Goal: Task Accomplishment & Management: Complete application form

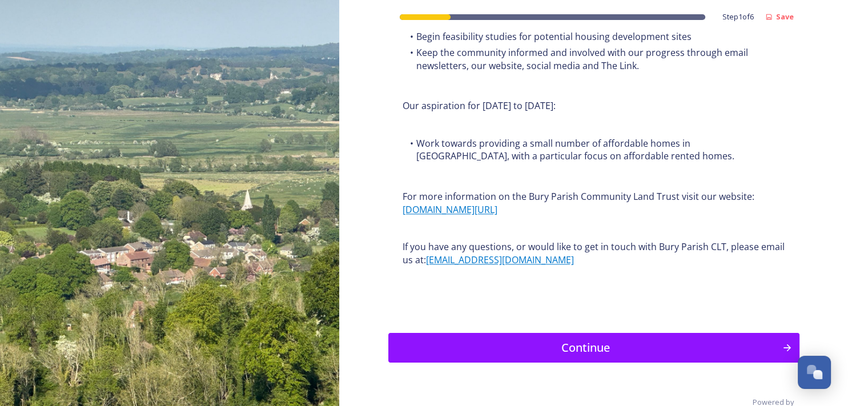
scroll to position [1401, 0]
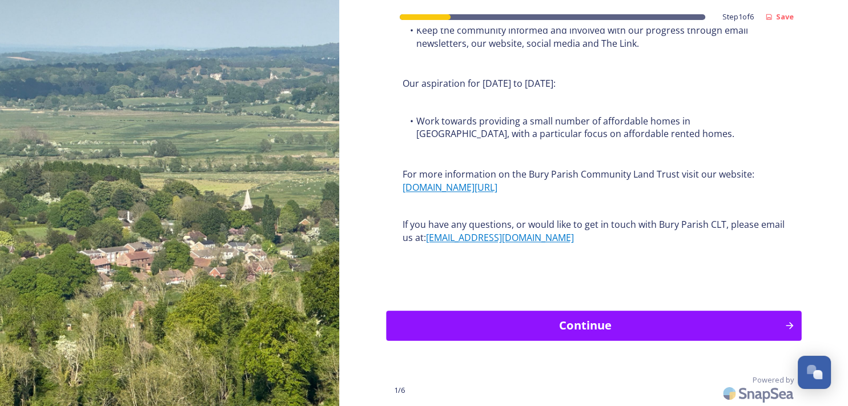
click at [576, 319] on div "Continue" at bounding box center [585, 325] width 386 height 17
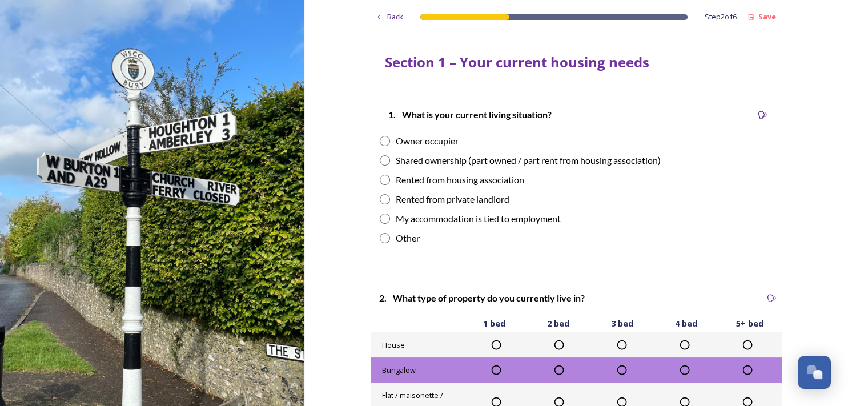
click at [618, 347] on icon at bounding box center [621, 344] width 11 height 11
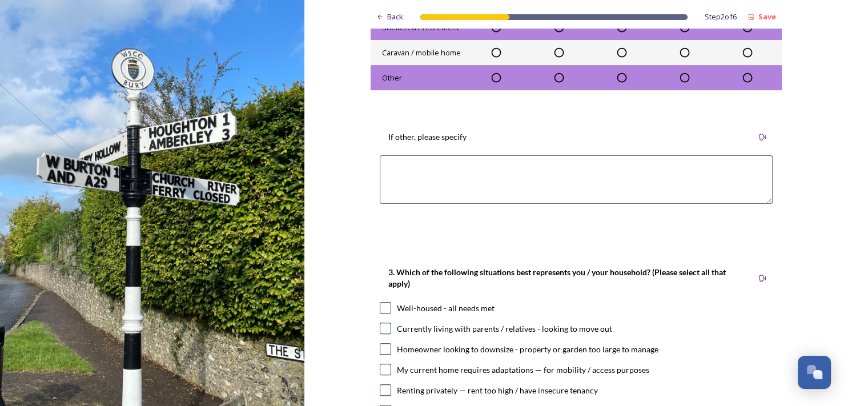
scroll to position [444, 0]
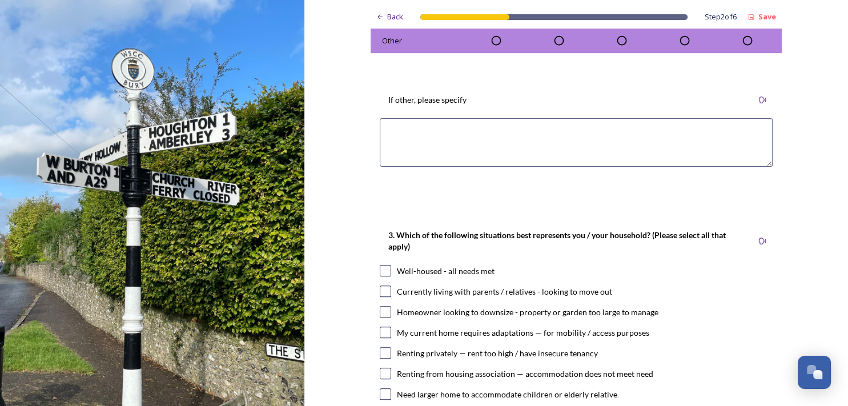
click at [382, 271] on input "checkbox" at bounding box center [385, 270] width 11 height 11
checkbox input "true"
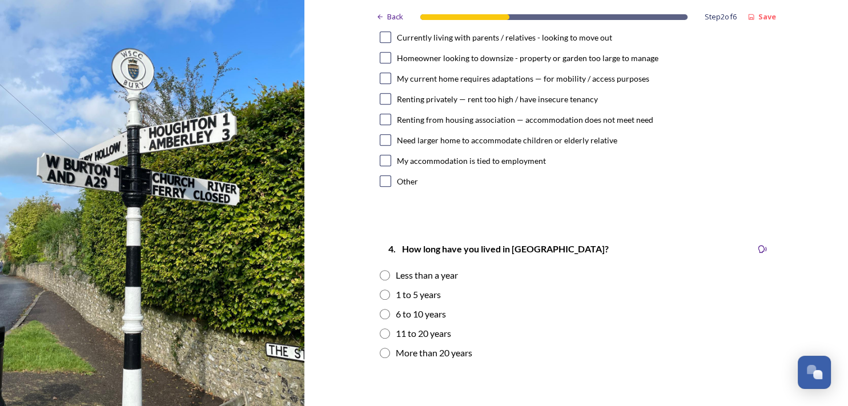
scroll to position [703, 0]
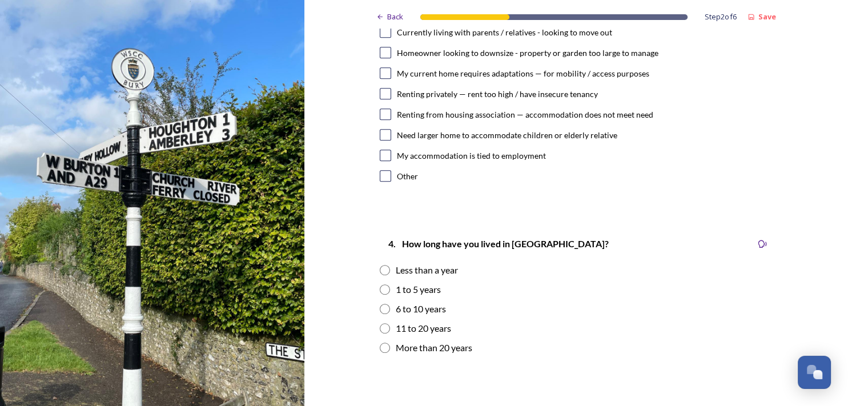
click at [380, 346] on input "radio" at bounding box center [385, 348] width 10 height 10
radio input "true"
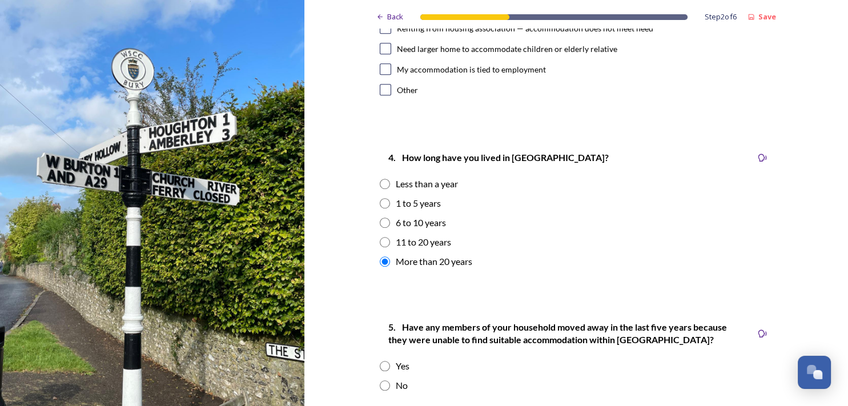
scroll to position [827, 0]
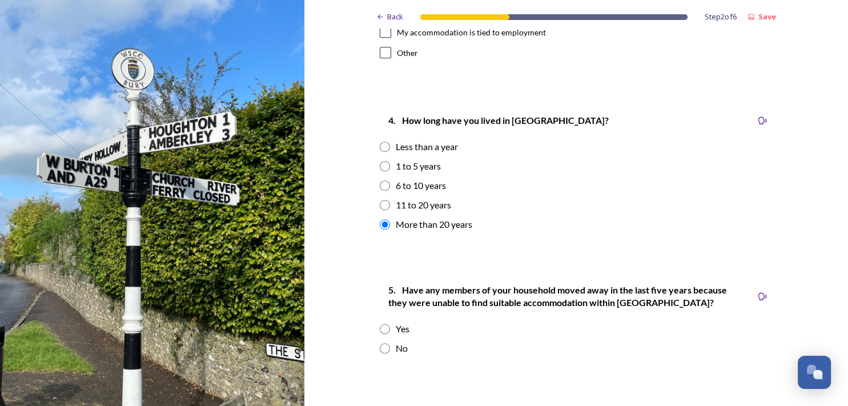
click at [380, 346] on input "radio" at bounding box center [385, 348] width 10 height 10
radio input "true"
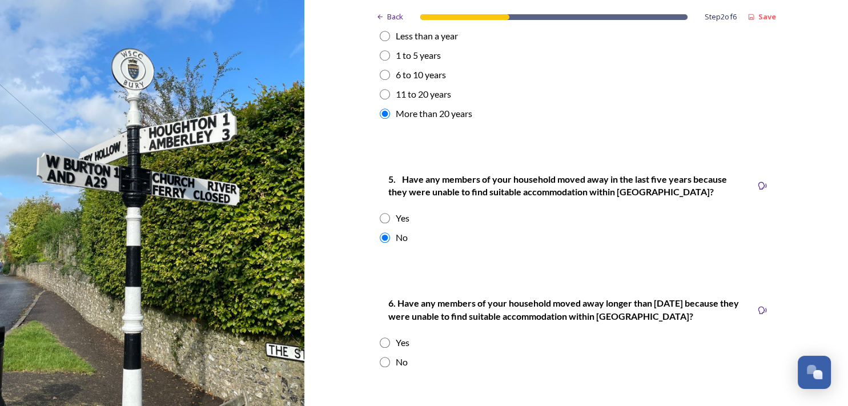
scroll to position [974, 0]
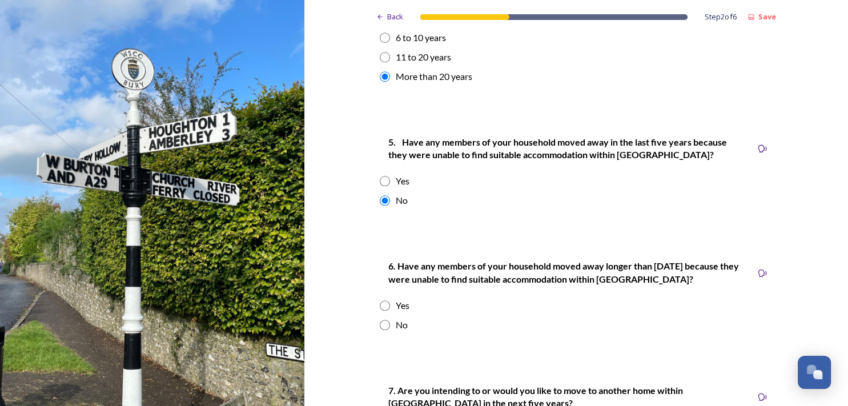
click at [381, 323] on input "radio" at bounding box center [385, 325] width 10 height 10
radio input "true"
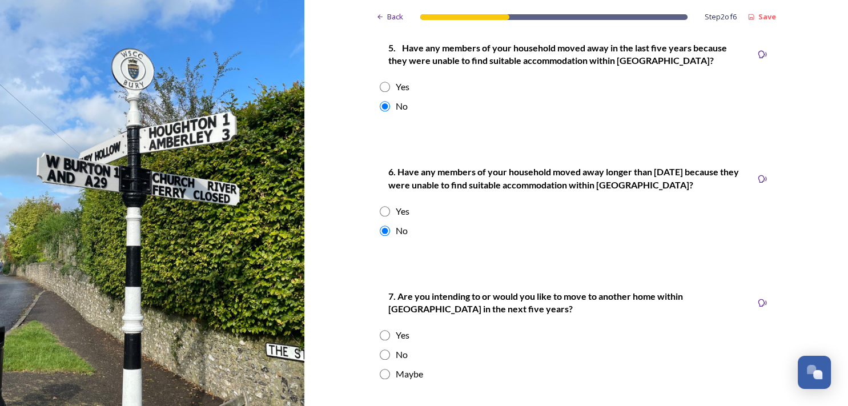
scroll to position [1073, 0]
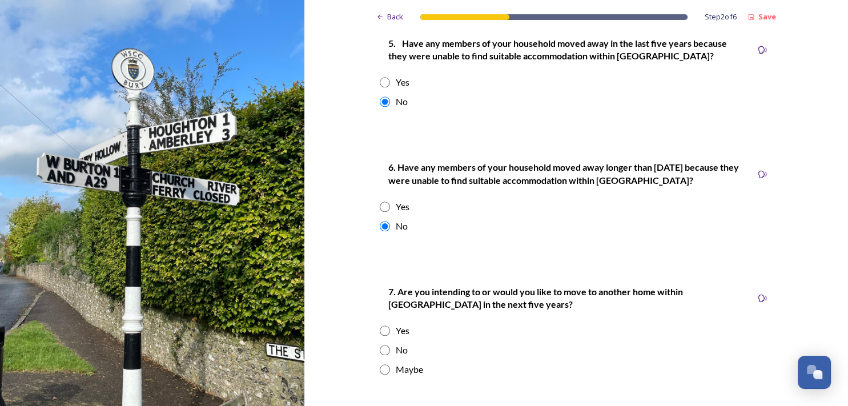
click at [380, 347] on input "radio" at bounding box center [385, 350] width 10 height 10
radio input "true"
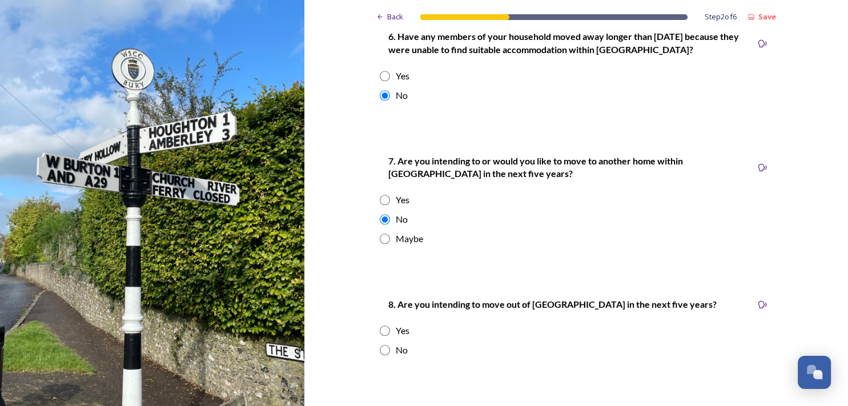
scroll to position [1209, 0]
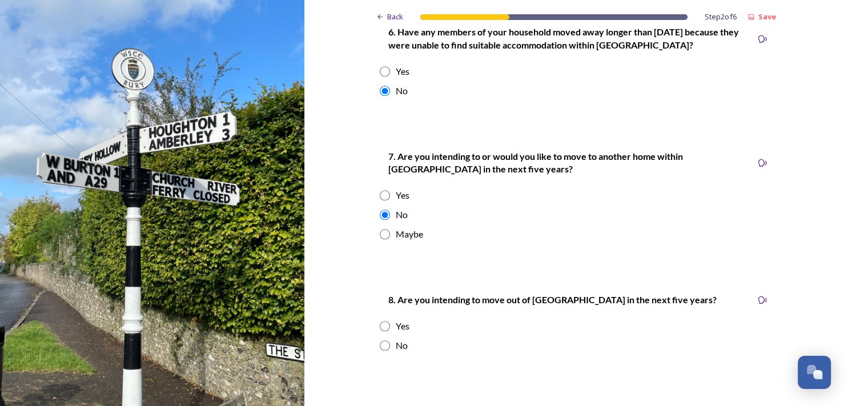
click at [380, 342] on input "radio" at bounding box center [385, 345] width 10 height 10
radio input "true"
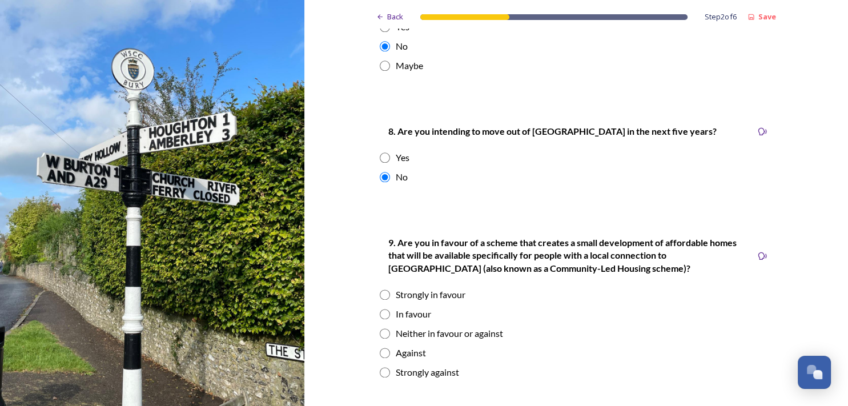
scroll to position [1382, 0]
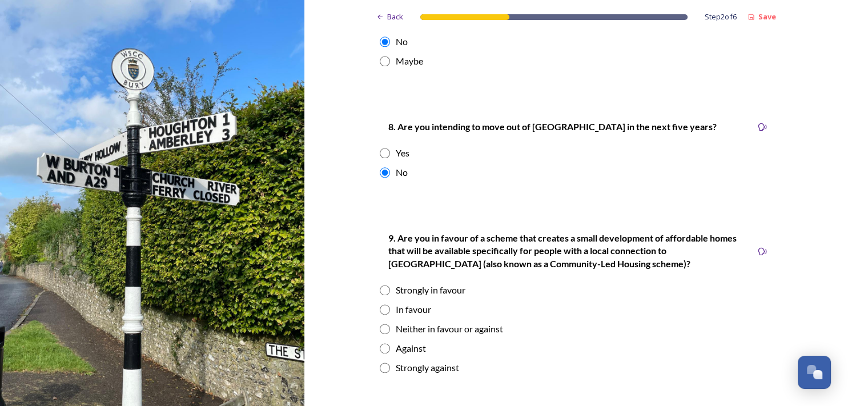
click at [382, 364] on input "radio" at bounding box center [385, 368] width 10 height 10
radio input "true"
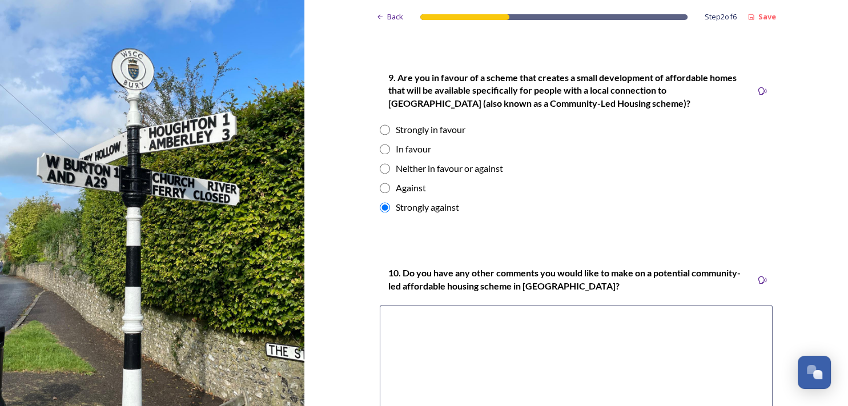
scroll to position [1579, 0]
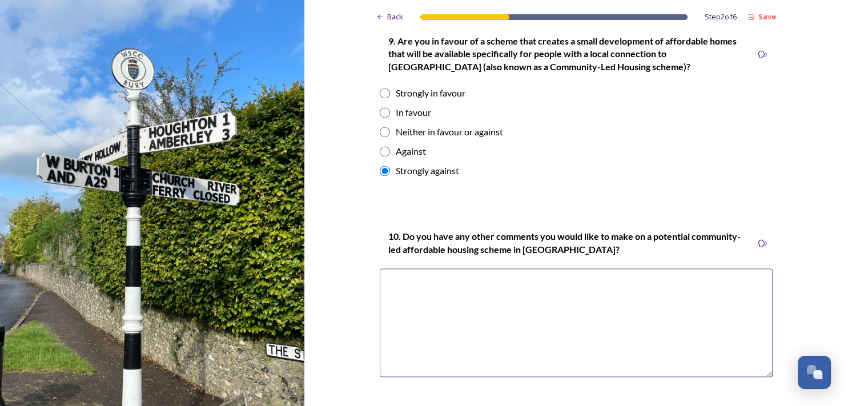
click at [387, 279] on textarea at bounding box center [576, 322] width 393 height 109
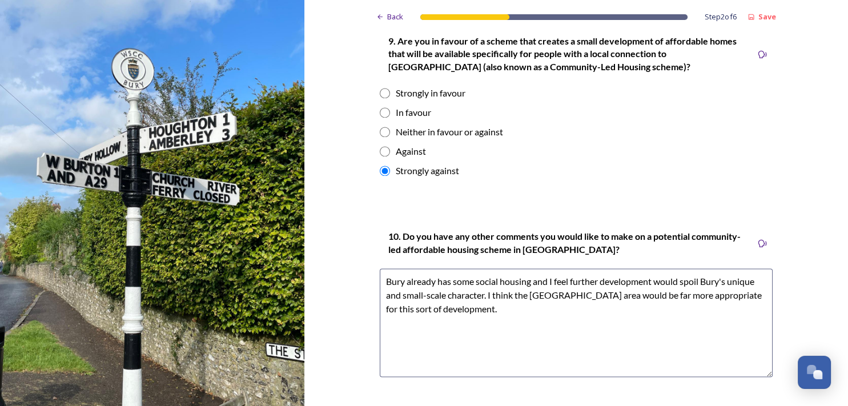
click at [482, 294] on textarea "Bury already has some social housing and I feel further development would spoil…" at bounding box center [576, 322] width 393 height 109
click at [577, 310] on textarea "Bury already has some social housing and I feel further development would spoil…" at bounding box center [576, 322] width 393 height 109
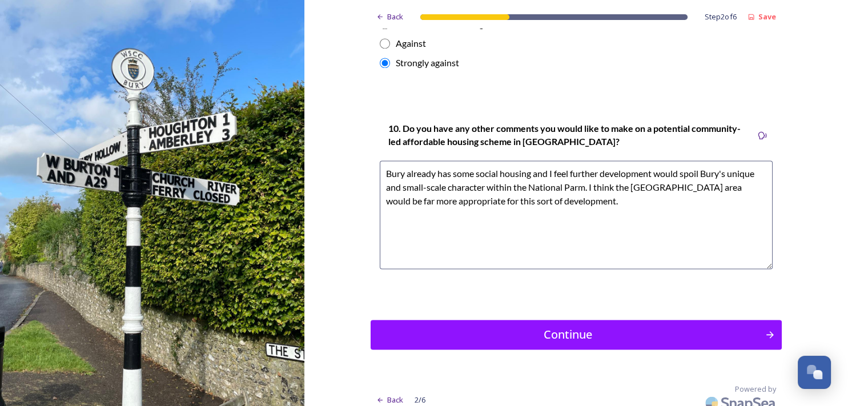
scroll to position [1692, 0]
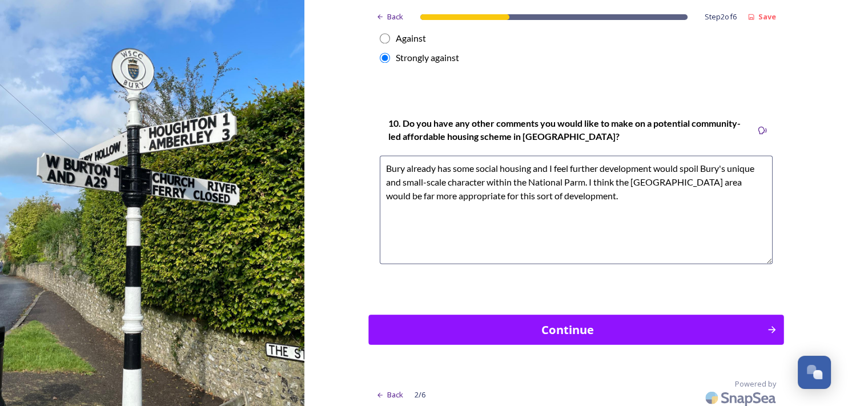
type textarea "Bury already has some social housing and I feel further development would spoil…"
click at [555, 328] on div "Continue" at bounding box center [568, 329] width 386 height 17
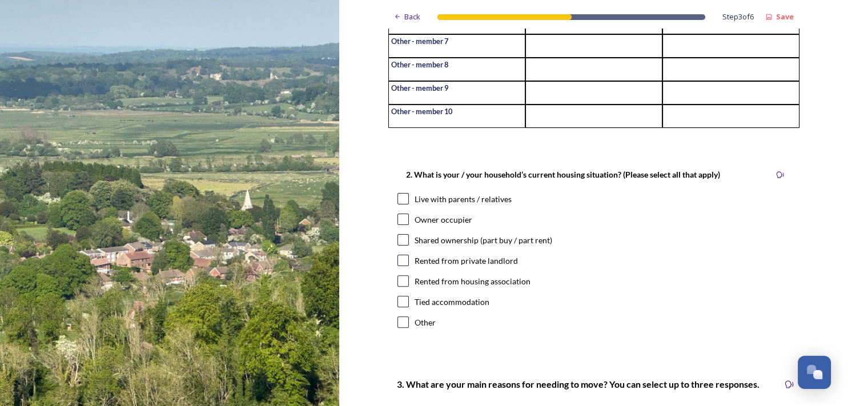
scroll to position [267, 0]
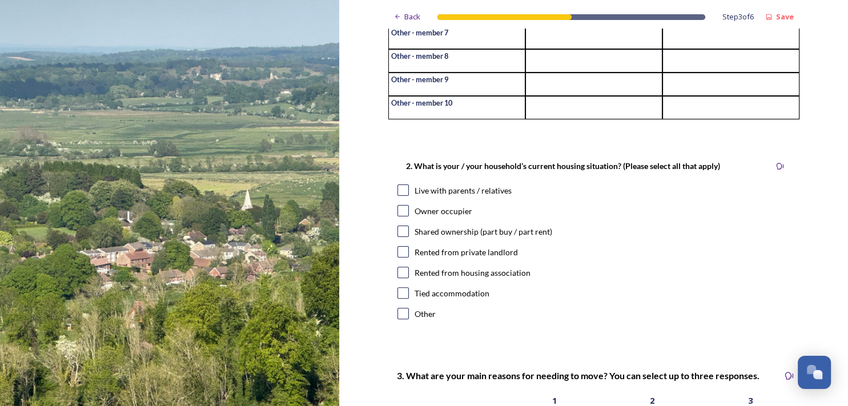
click at [398, 216] on input "checkbox" at bounding box center [403, 210] width 11 height 11
checkbox input "true"
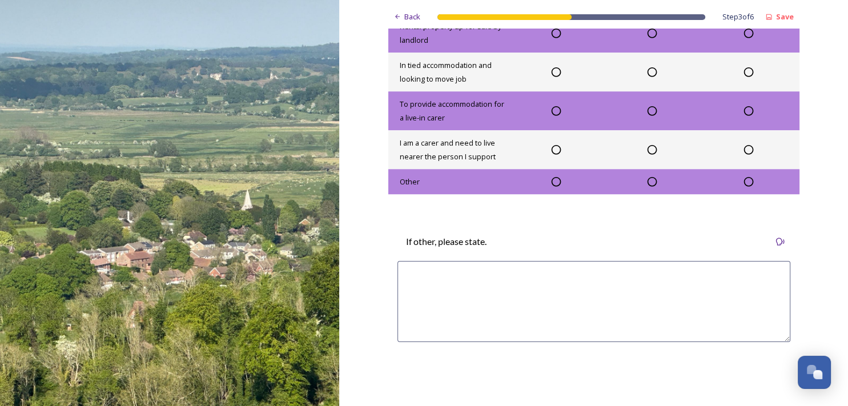
scroll to position [907, 0]
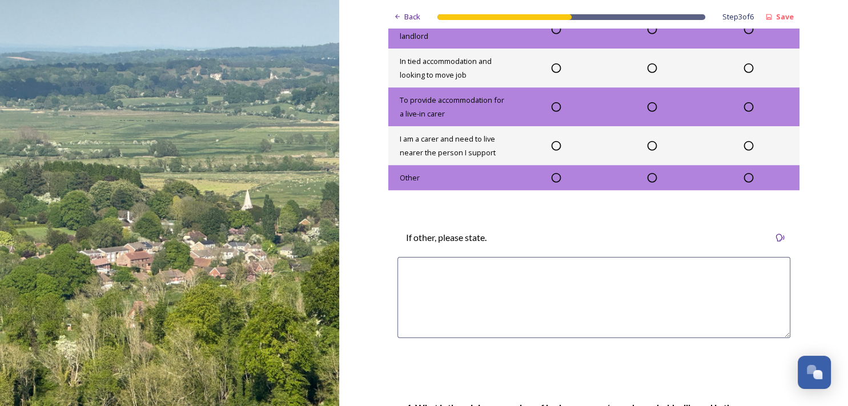
click at [426, 295] on textarea at bounding box center [594, 297] width 393 height 81
click at [423, 294] on textarea "Not applicable" at bounding box center [594, 297] width 393 height 81
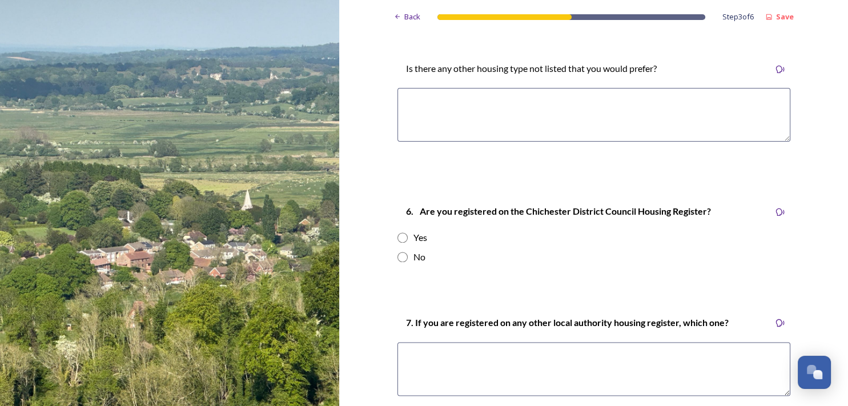
scroll to position [1713, 0]
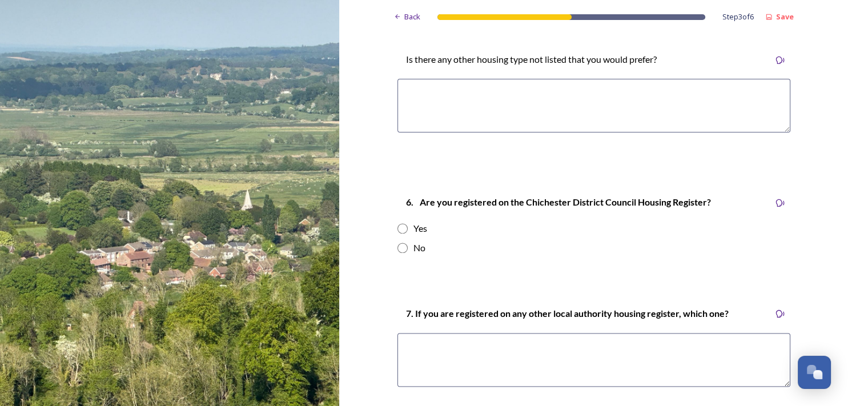
type textarea "Not Applicable"
click at [398, 253] on input "radio" at bounding box center [403, 248] width 10 height 10
radio input "true"
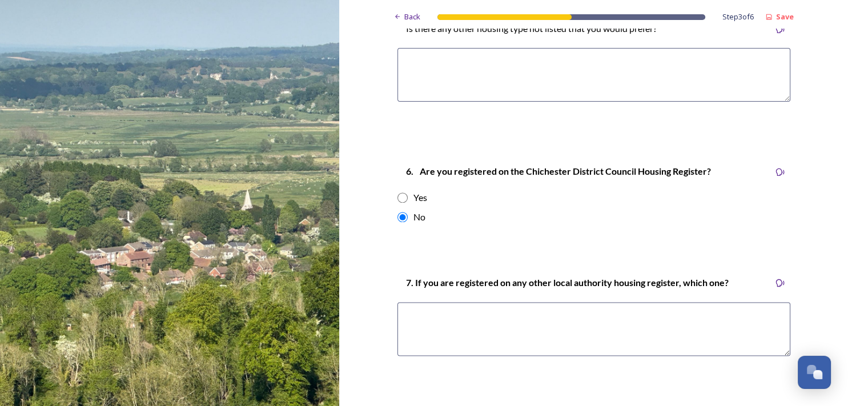
scroll to position [1775, 0]
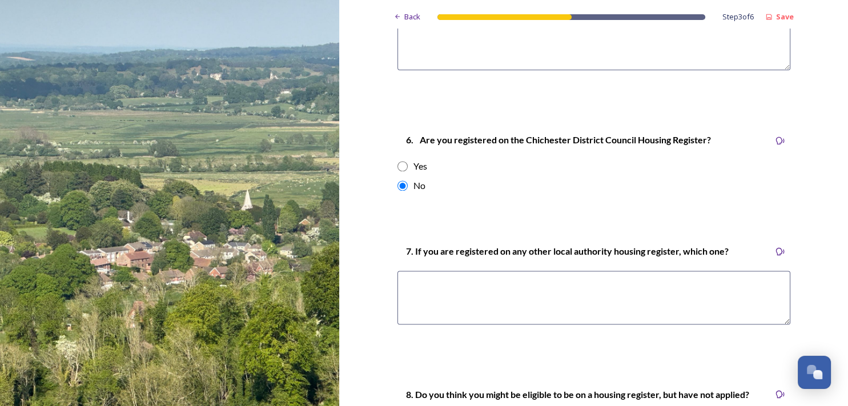
click at [411, 314] on textarea at bounding box center [594, 298] width 393 height 54
type textarea "No"
click at [427, 63] on textarea at bounding box center [594, 44] width 393 height 54
type textarea "N/a"
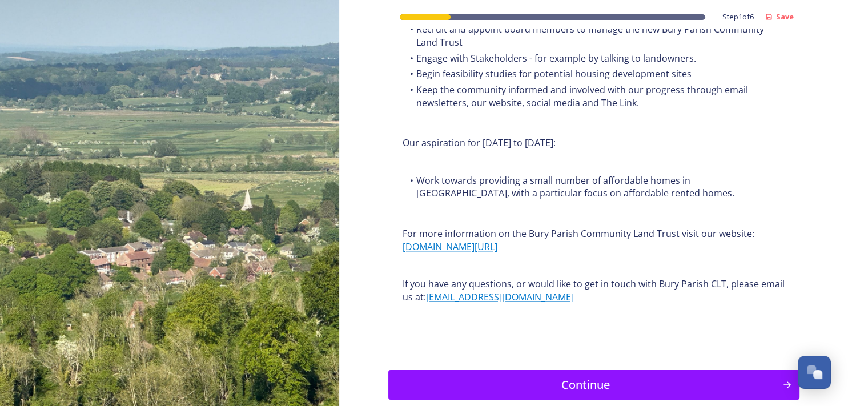
scroll to position [1401, 0]
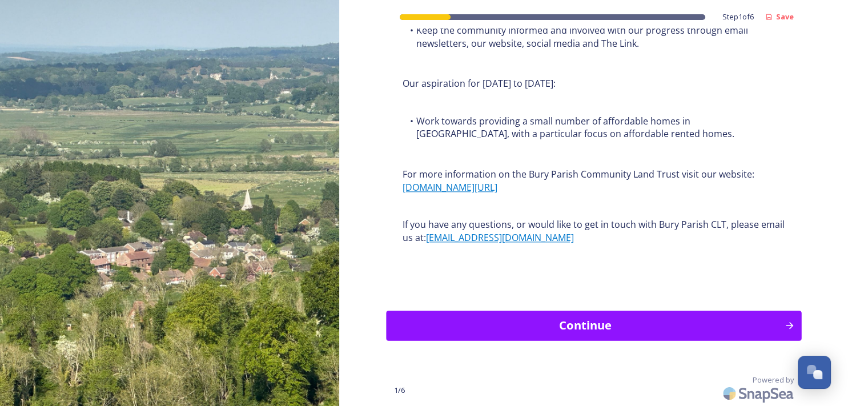
click at [560, 321] on div "Continue" at bounding box center [585, 325] width 386 height 17
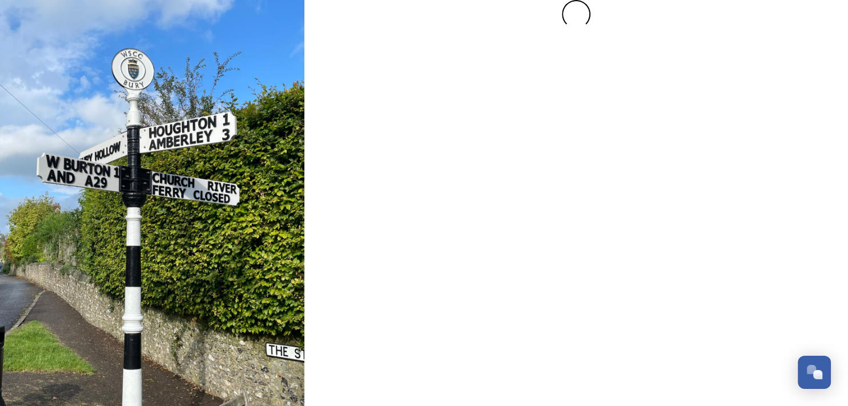
scroll to position [0, 0]
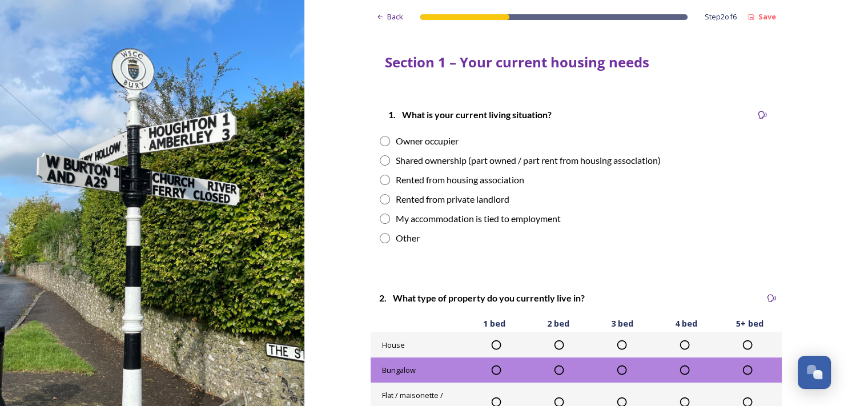
click at [383, 143] on input "radio" at bounding box center [385, 141] width 10 height 10
radio input "true"
click at [618, 346] on icon at bounding box center [621, 344] width 11 height 11
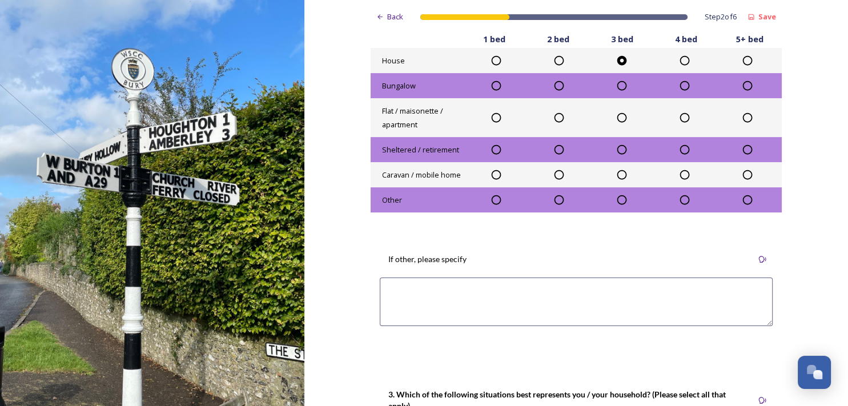
scroll to position [319, 0]
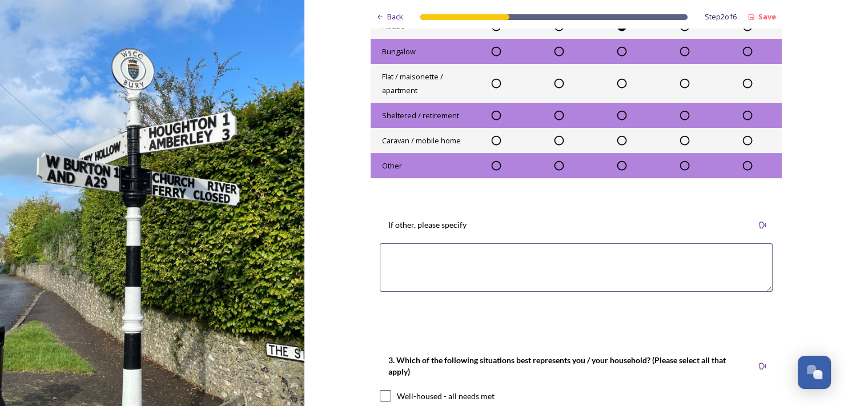
click at [386, 260] on textarea at bounding box center [576, 267] width 393 height 49
type textarea "n"
drag, startPoint x: 397, startPoint y: 258, endPoint x: 378, endPoint y: 257, distance: 18.9
click at [380, 257] on textarea "N/A" at bounding box center [576, 267] width 393 height 49
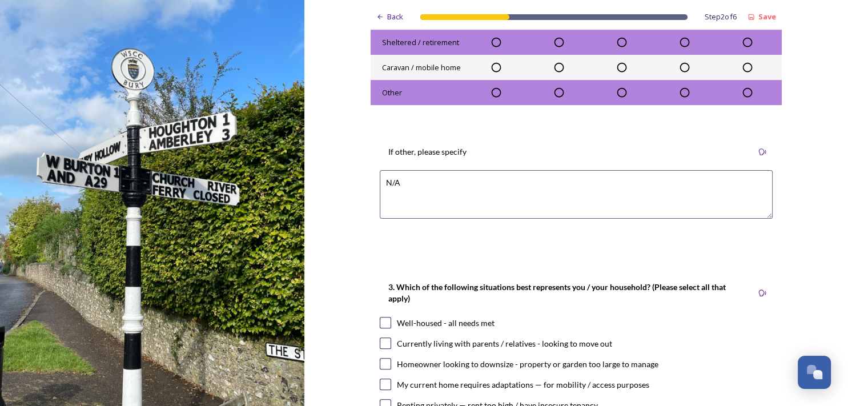
scroll to position [467, 0]
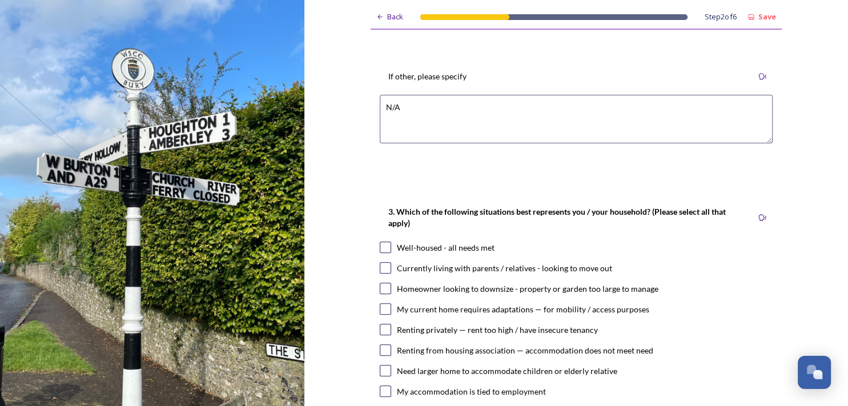
type textarea "N/A"
click at [382, 246] on input "checkbox" at bounding box center [385, 247] width 11 height 11
checkbox input "true"
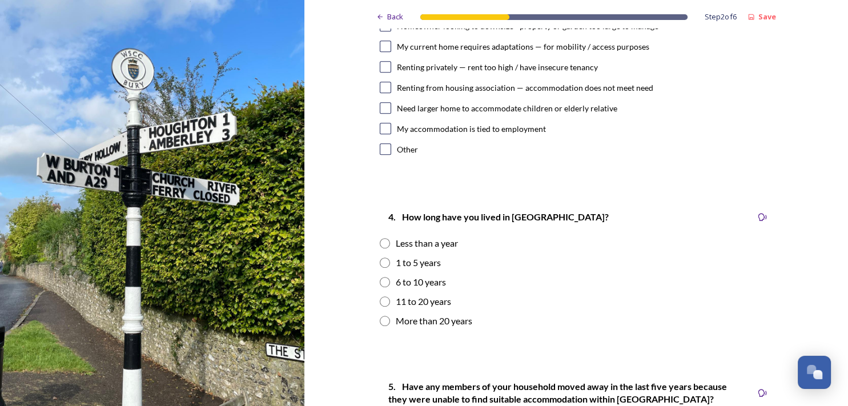
scroll to position [737, 0]
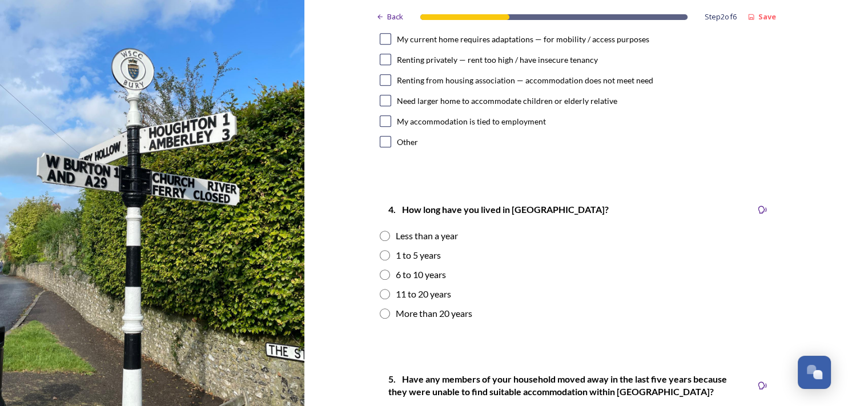
click at [382, 310] on input "radio" at bounding box center [385, 313] width 10 height 10
radio input "true"
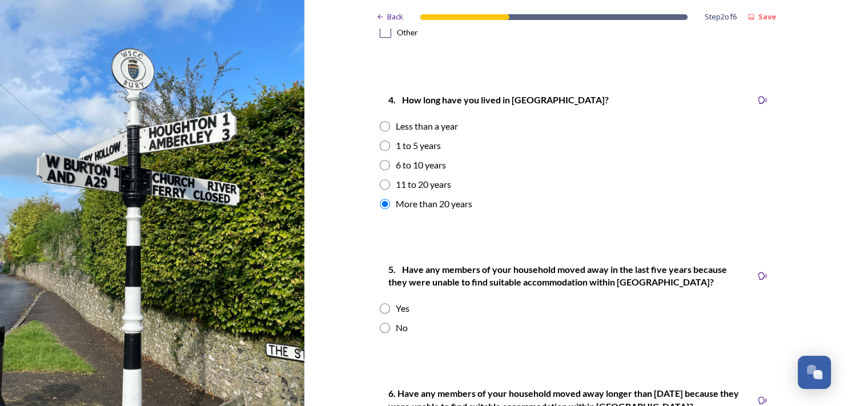
scroll to position [850, 0]
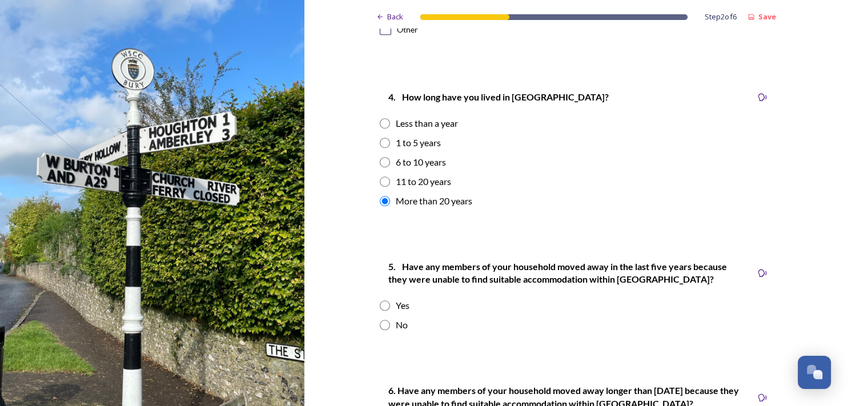
click at [495, 288] on div "5. Have any members of your household moved away in the last five years because…" at bounding box center [566, 273] width 372 height 39
click at [380, 324] on input "radio" at bounding box center [385, 325] width 10 height 10
radio input "true"
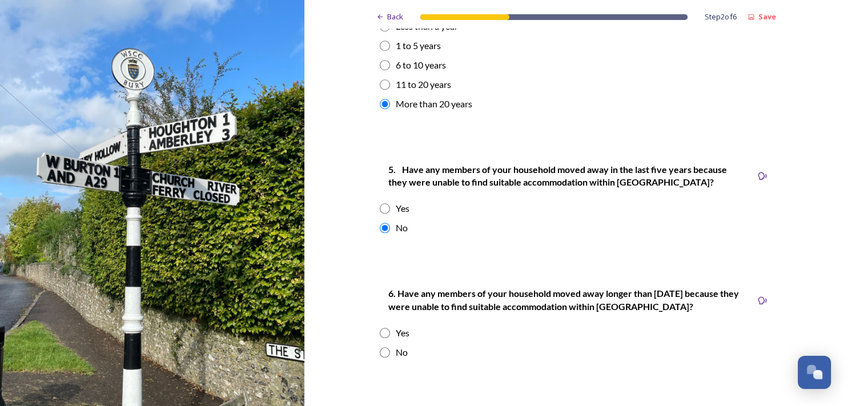
scroll to position [1008, 0]
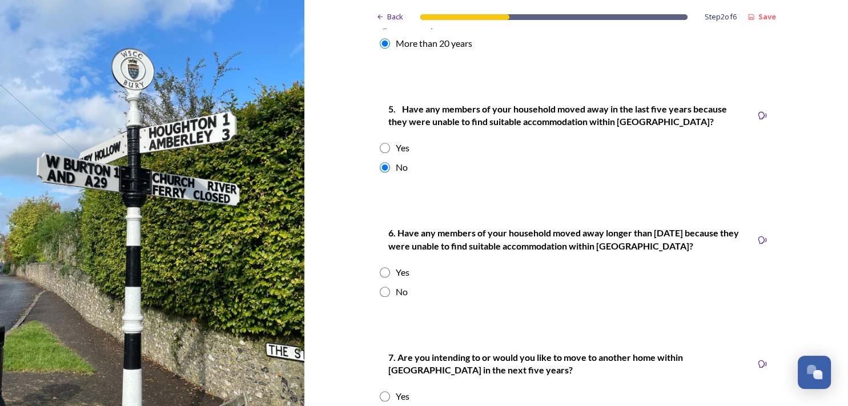
click at [382, 288] on input "radio" at bounding box center [385, 292] width 10 height 10
radio input "true"
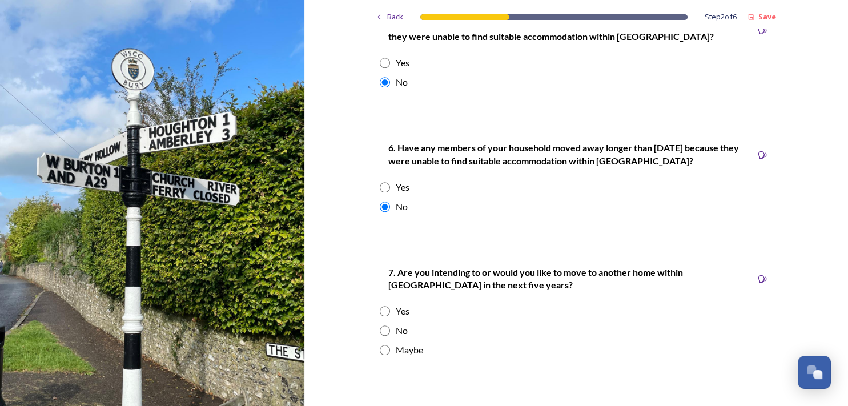
scroll to position [1147, 0]
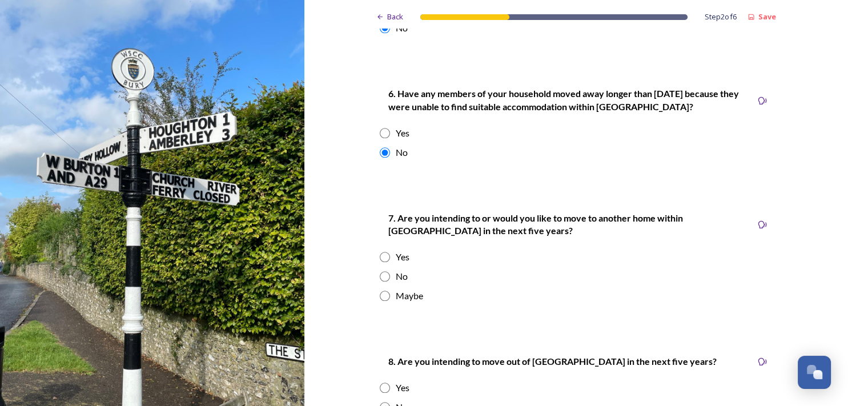
click at [380, 274] on input "radio" at bounding box center [385, 276] width 10 height 10
radio input "true"
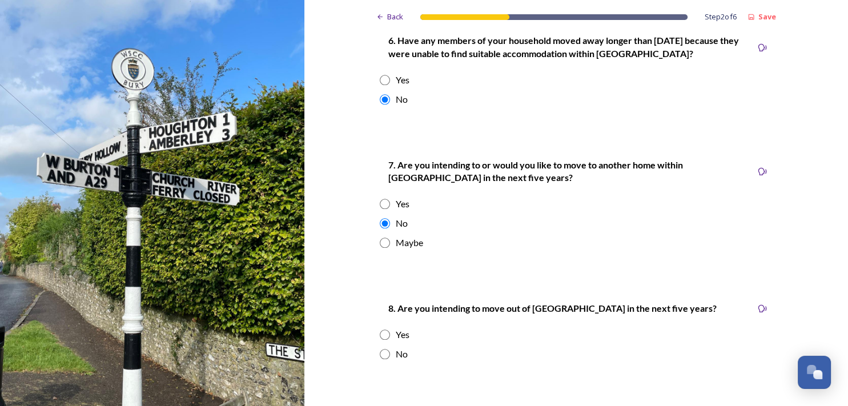
scroll to position [1225, 0]
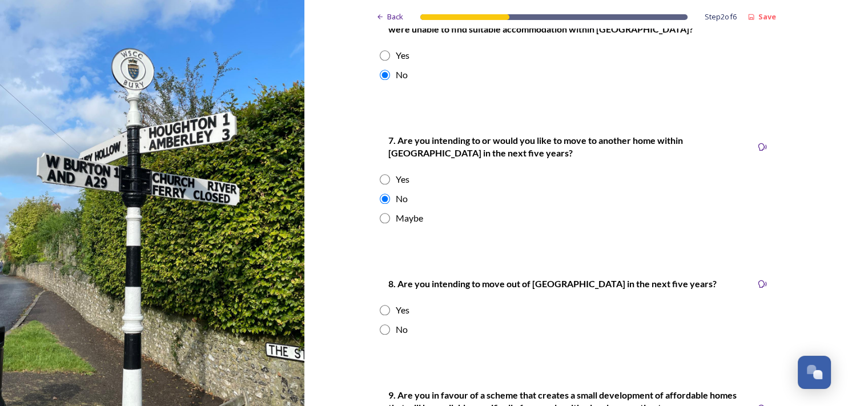
click at [380, 326] on input "radio" at bounding box center [385, 329] width 10 height 10
radio input "true"
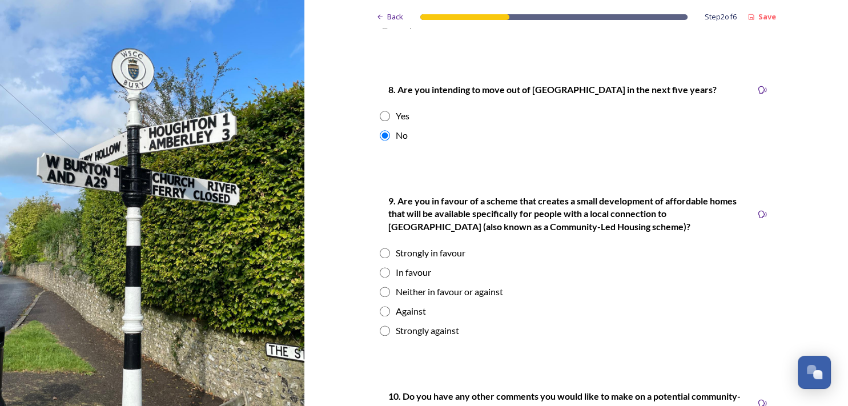
scroll to position [1426, 0]
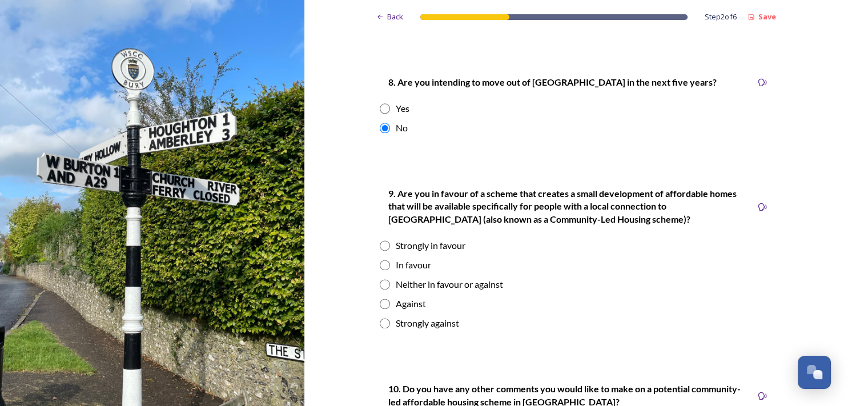
click at [383, 320] on input "radio" at bounding box center [385, 323] width 10 height 10
radio input "true"
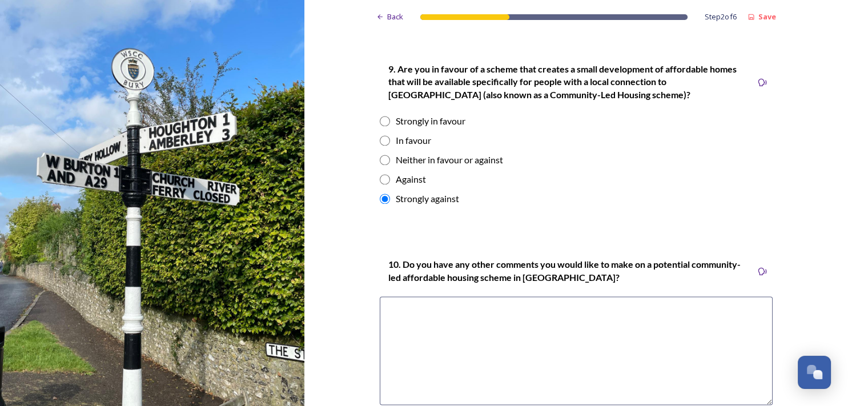
scroll to position [1558, 0]
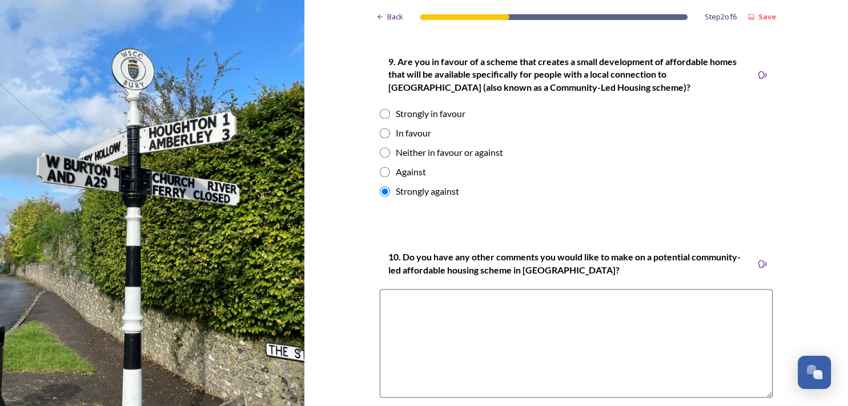
click at [424, 302] on textarea at bounding box center [576, 343] width 393 height 109
click at [382, 300] on textarea "I feel that development in [GEOGRAPHIC_DATA] would spoil its s" at bounding box center [576, 343] width 393 height 109
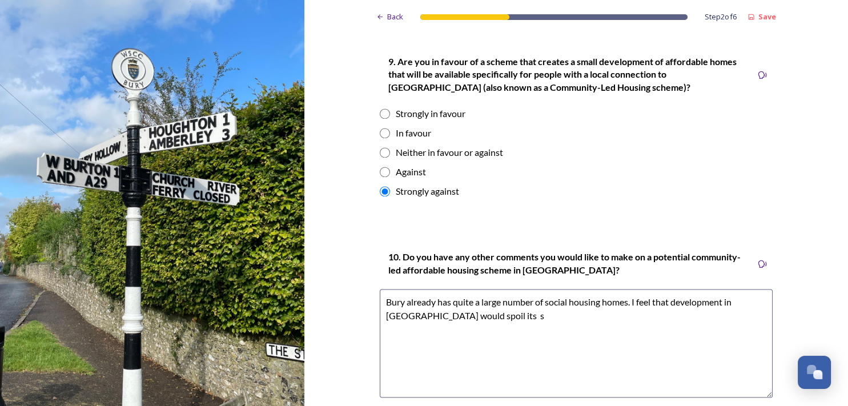
click at [470, 316] on textarea "Bury already has quite a large number of social housing homes. I feel that deve…" at bounding box center [576, 343] width 393 height 109
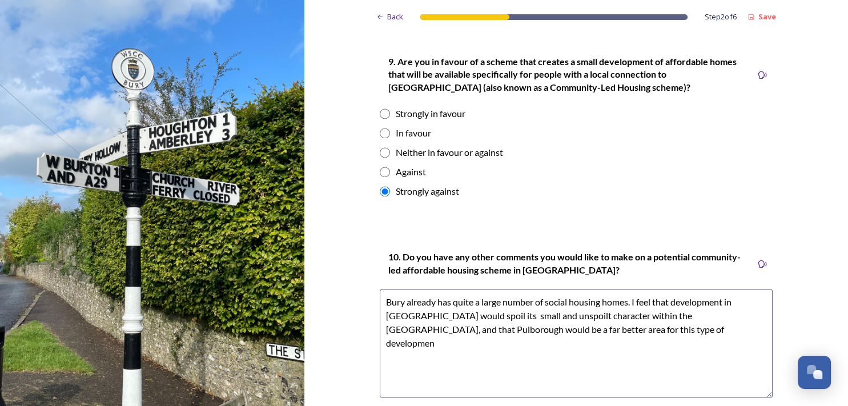
type textarea "Bury already has quite a large number of social housing homes. I feel that deve…"
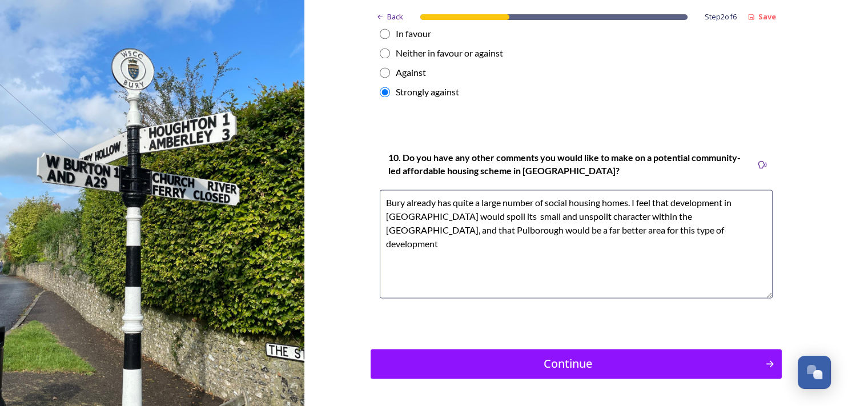
scroll to position [1692, 0]
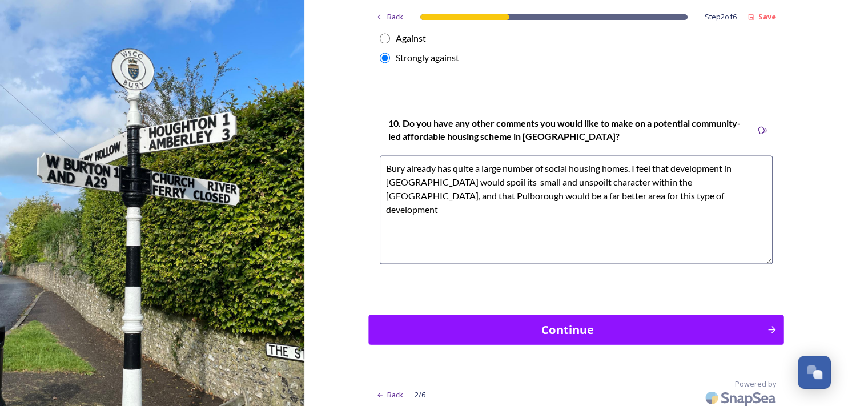
click at [564, 323] on div "Continue" at bounding box center [568, 329] width 386 height 17
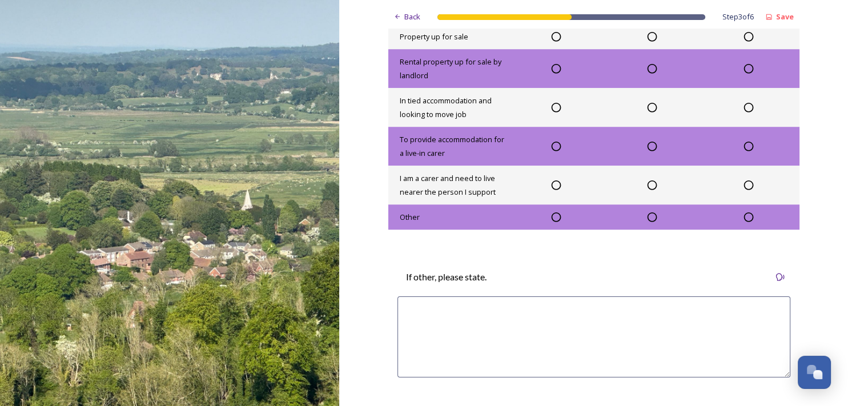
scroll to position [952, 0]
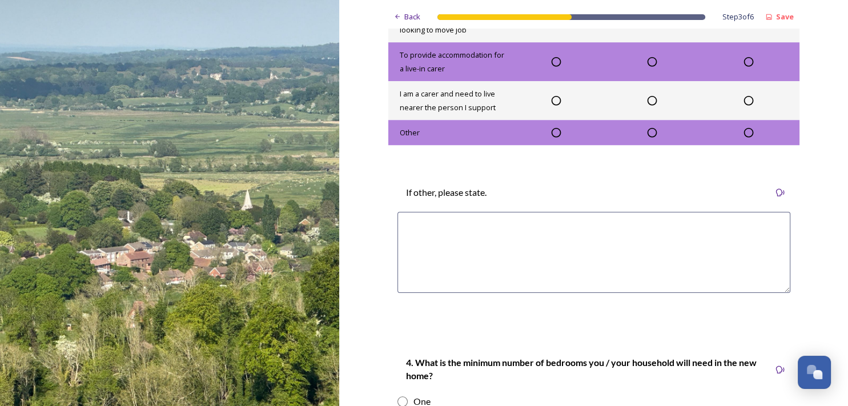
click at [481, 245] on textarea at bounding box center [594, 252] width 393 height 81
paste textarea "N/A"
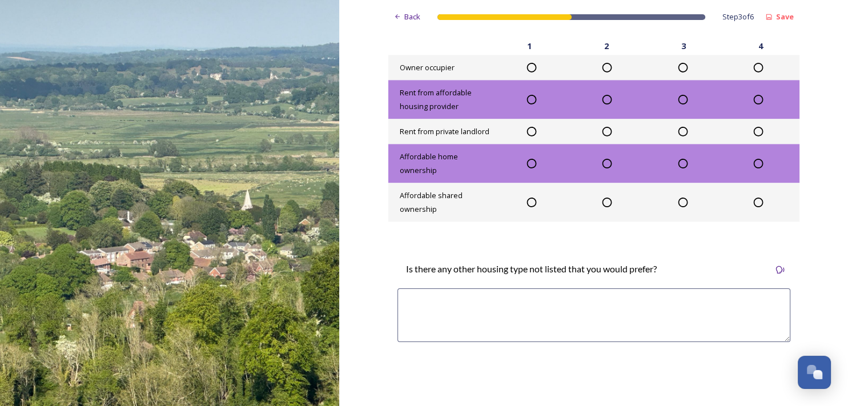
scroll to position [1544, 0]
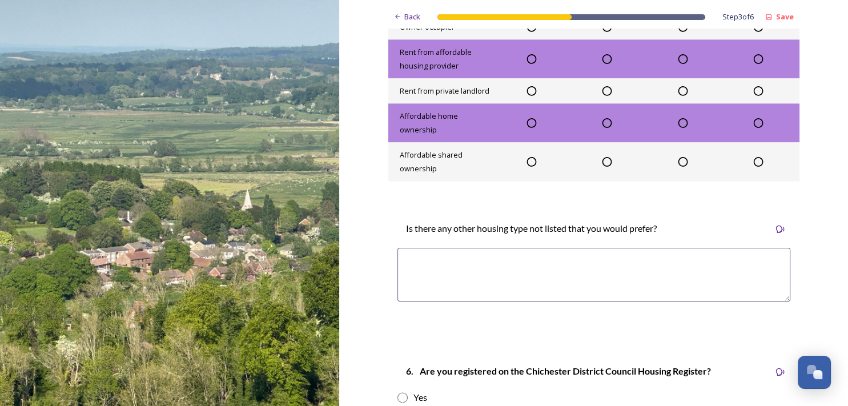
type textarea "N/A"
click at [556, 302] on textarea at bounding box center [594, 275] width 393 height 54
paste textarea "N/A"
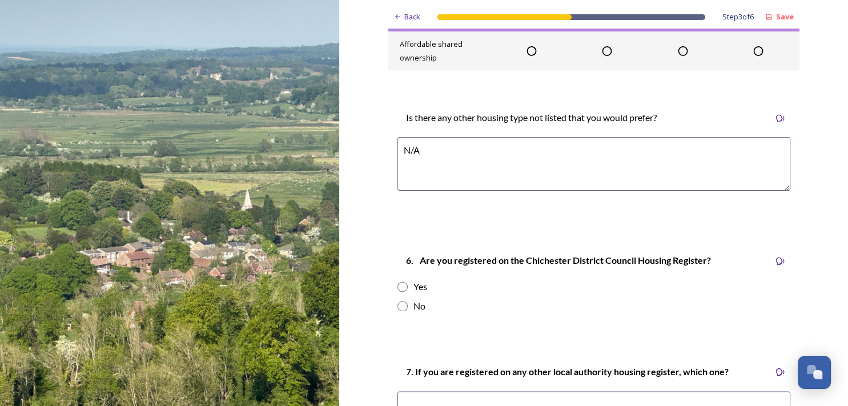
scroll to position [1659, 0]
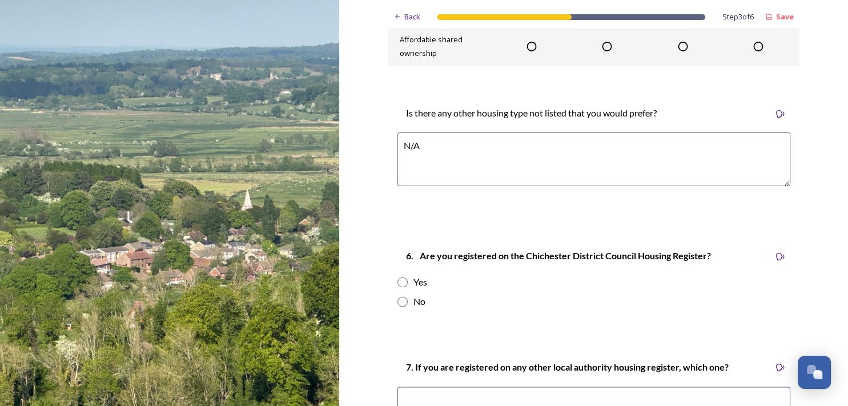
type textarea "N/A"
click at [398, 307] on input "radio" at bounding box center [403, 301] width 10 height 10
radio input "true"
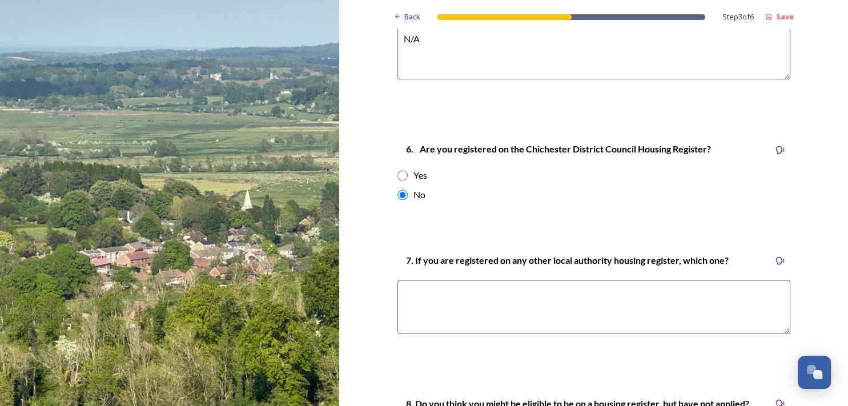
scroll to position [1788, 0]
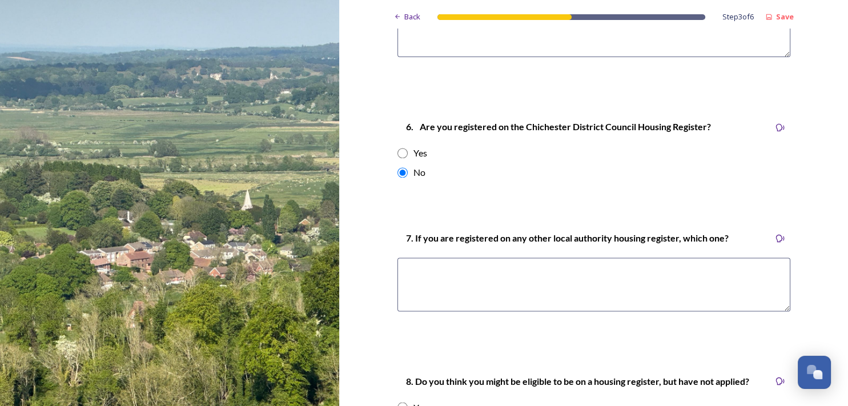
click at [551, 311] on textarea at bounding box center [594, 285] width 393 height 54
paste textarea "N/A"
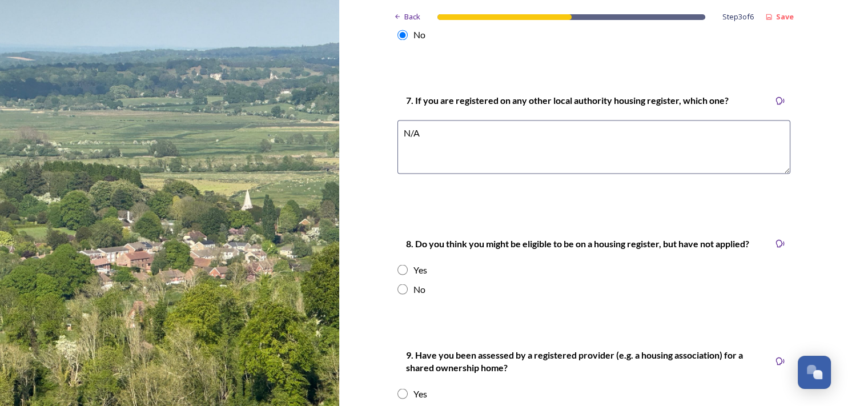
scroll to position [1931, 0]
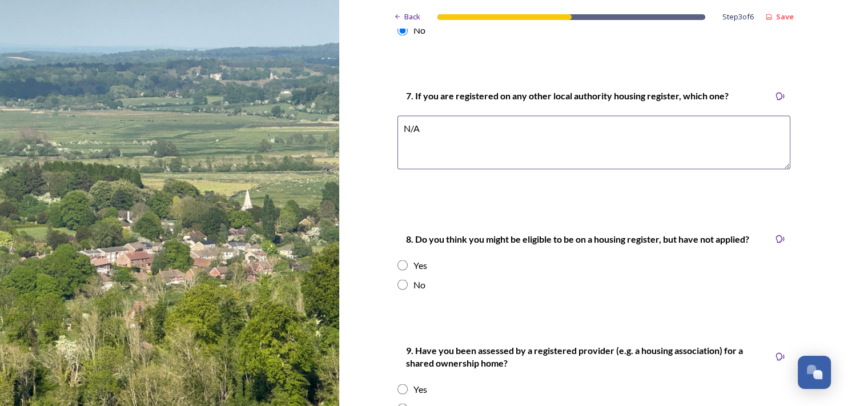
type textarea "N/A"
click at [398, 290] on input "radio" at bounding box center [403, 284] width 10 height 10
radio input "true"
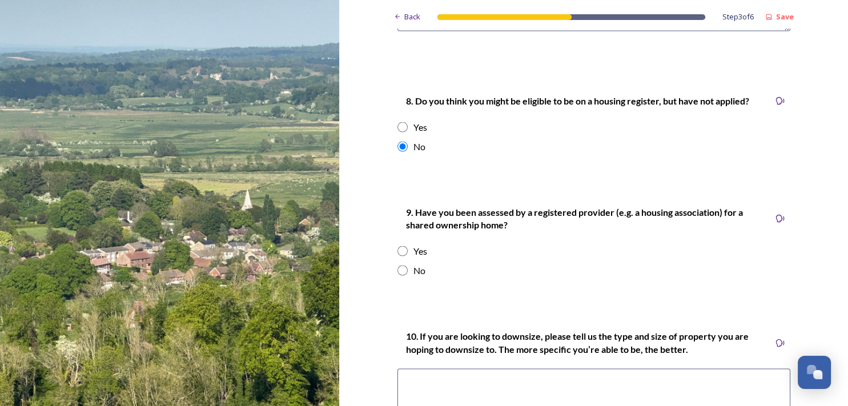
scroll to position [2078, 0]
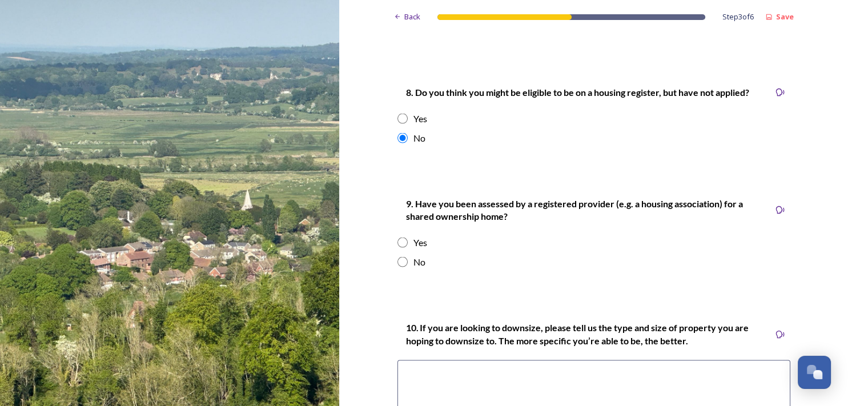
click at [400, 267] on input "radio" at bounding box center [403, 261] width 10 height 10
radio input "true"
click at [486, 388] on textarea at bounding box center [594, 400] width 393 height 81
paste textarea "N/A"
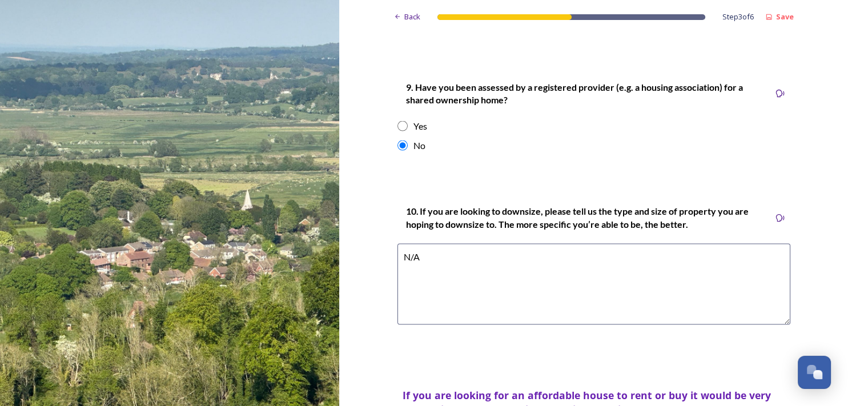
scroll to position [2216, 0]
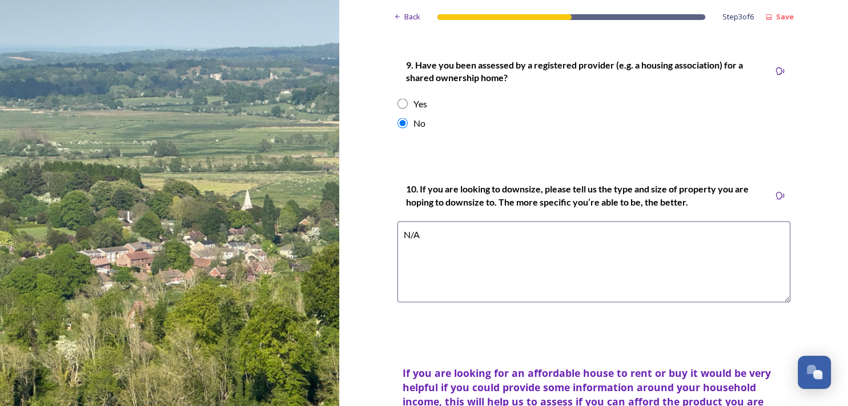
click at [420, 252] on textarea "N/A" at bounding box center [594, 262] width 393 height 81
type textarea "N"
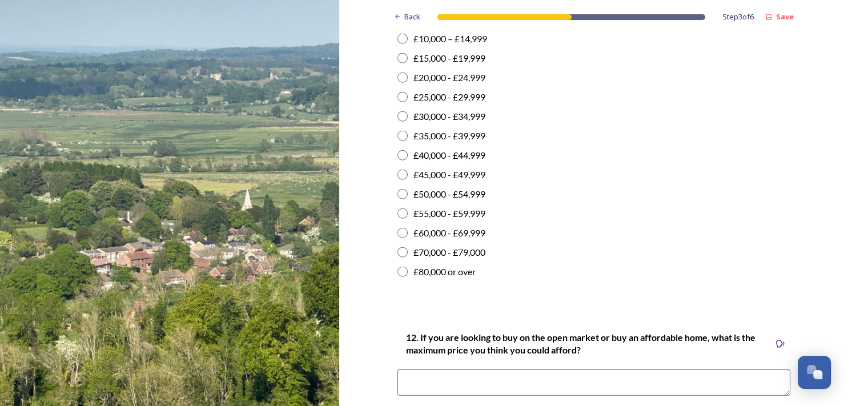
scroll to position [2772, 0]
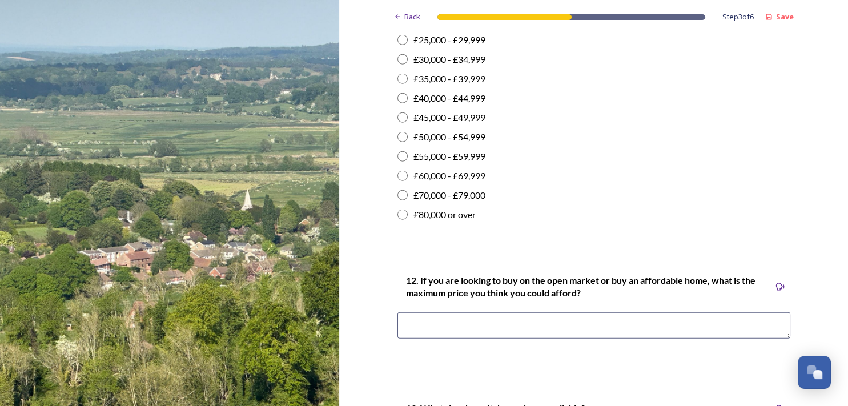
type textarea "I am not planning to downsize"
click at [489, 339] on textarea at bounding box center [594, 325] width 393 height 26
paste textarea "N/A"
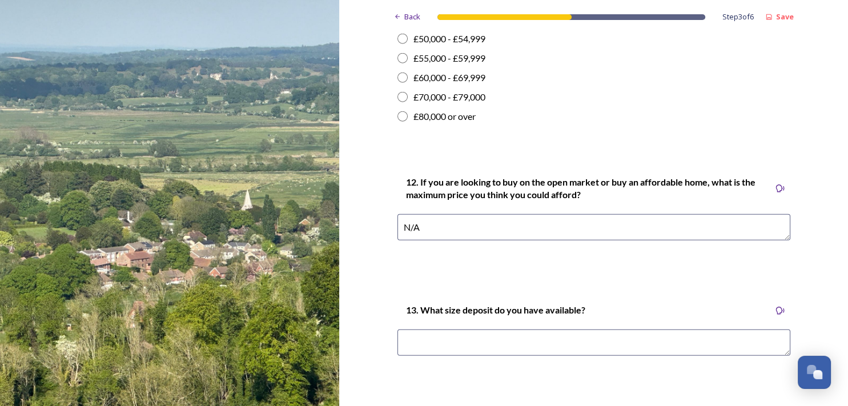
scroll to position [2901, 0]
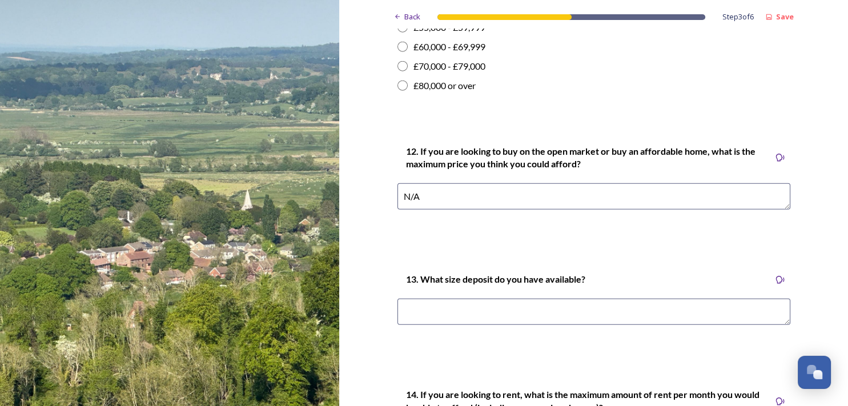
type textarea "N/A"
click at [599, 313] on div "13. What size deposit do you have available?" at bounding box center [593, 303] width 411 height 87
click at [391, 336] on div "13. What size deposit do you have available?" at bounding box center [593, 303] width 411 height 87
click at [435, 316] on textarea at bounding box center [594, 312] width 393 height 26
paste textarea "N/A"
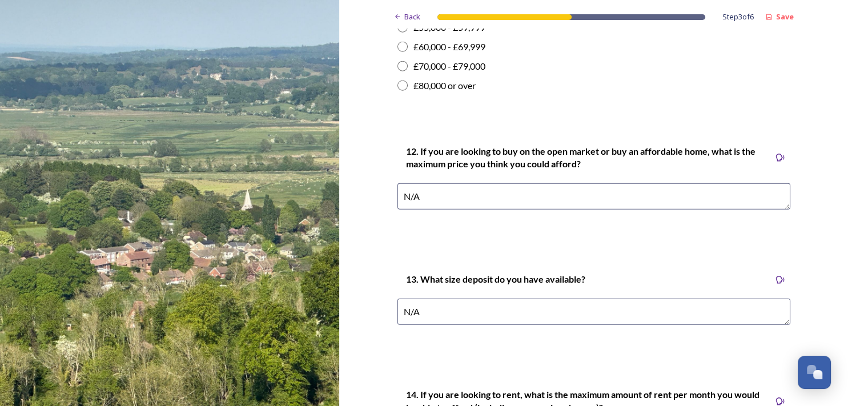
type textarea "N/A"
drag, startPoint x: 764, startPoint y: 243, endPoint x: 839, endPoint y: 314, distance: 103.5
click at [839, 314] on div "Back Step 3 of 6 Save Section 2 – Your future housing needs 1. If your househol…" at bounding box center [593, 203] width 509 height 406
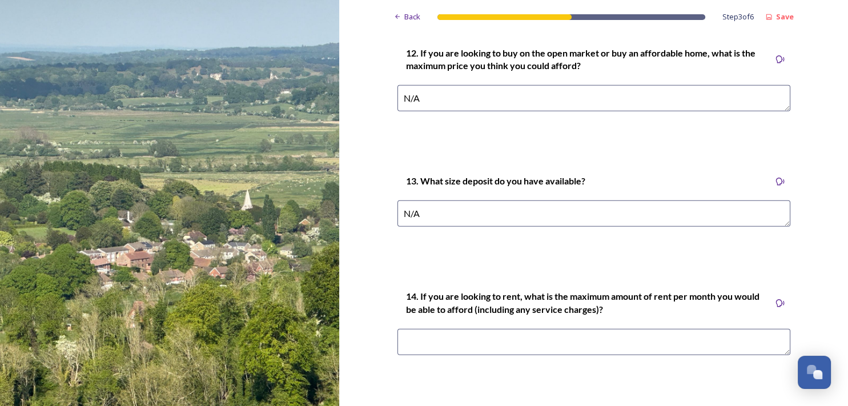
scroll to position [3003, 0]
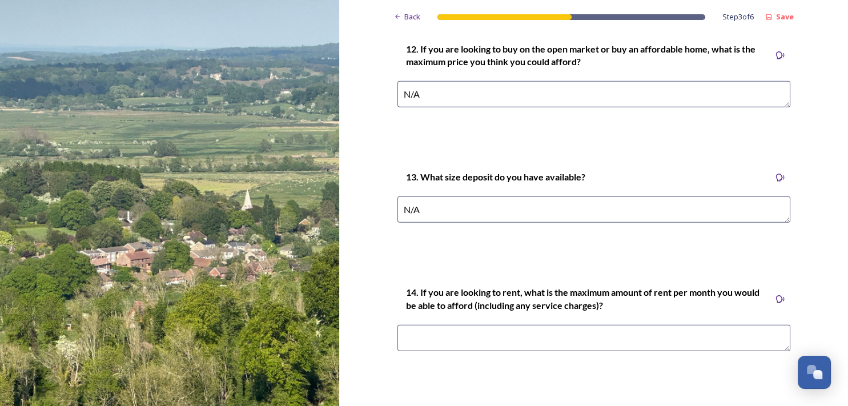
click at [494, 351] on textarea at bounding box center [594, 338] width 393 height 26
paste textarea "N/A"
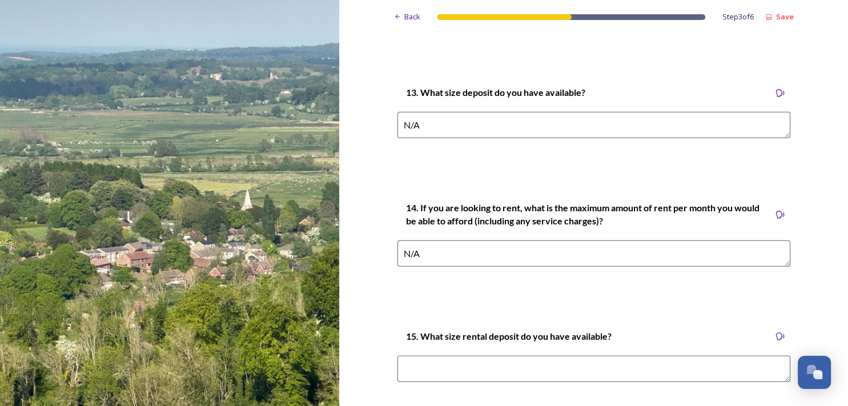
scroll to position [3150, 0]
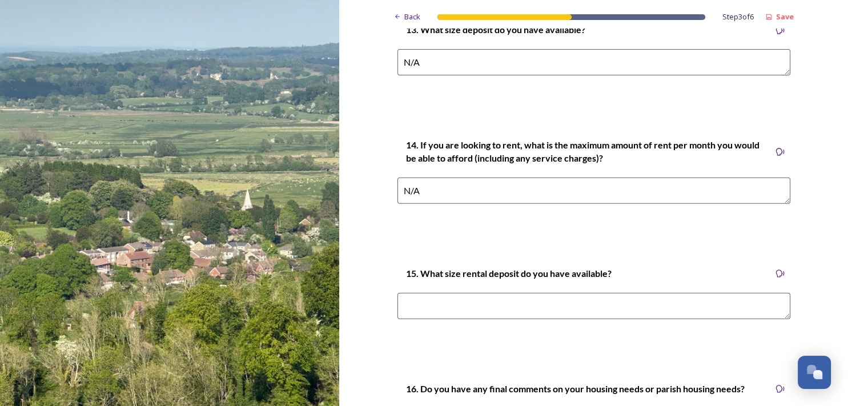
type textarea "N/A"
click at [567, 312] on textarea at bounding box center [594, 306] width 393 height 26
paste textarea "N/A"
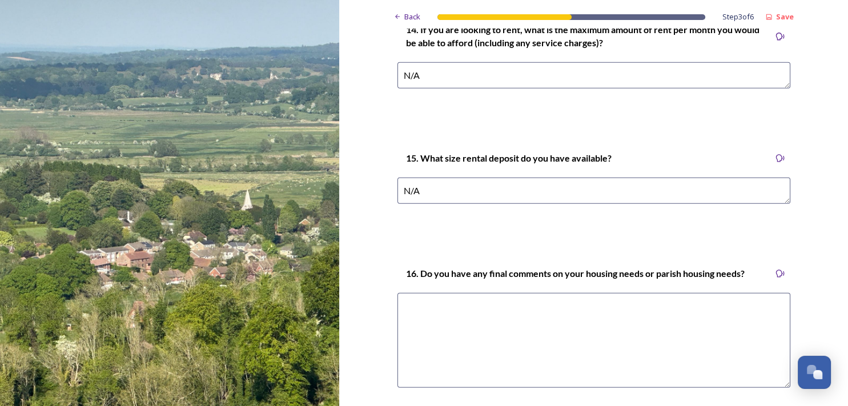
scroll to position [3274, 0]
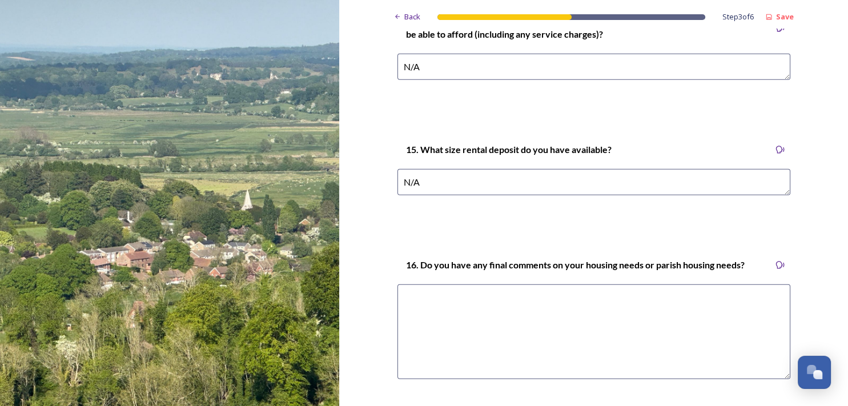
type textarea "N/A"
click at [538, 325] on textarea at bounding box center [594, 331] width 393 height 95
paste textarea "N/A"
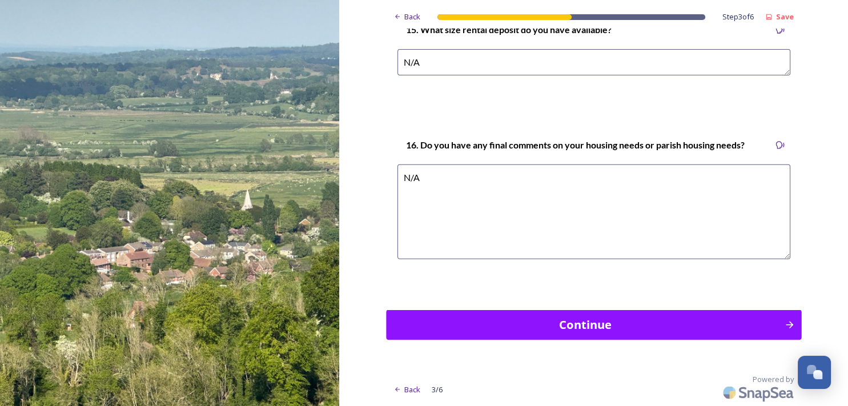
type textarea "N/A"
click at [581, 323] on div "Continue" at bounding box center [585, 324] width 386 height 17
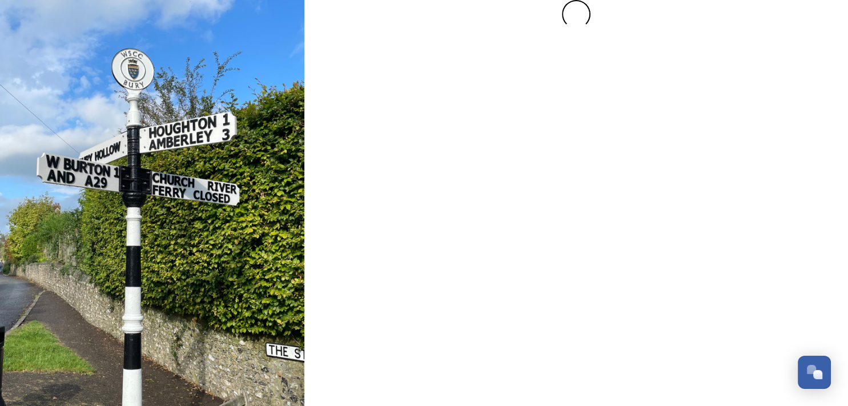
scroll to position [0, 0]
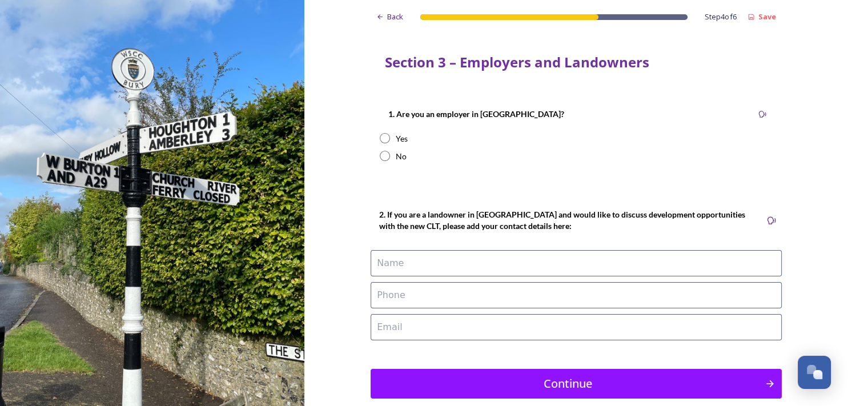
click at [380, 154] on input "radio" at bounding box center [385, 156] width 10 height 10
radio input "true"
drag, startPoint x: 444, startPoint y: 193, endPoint x: 474, endPoint y: 166, distance: 40.0
click at [474, 166] on div "Back Step 4 of 6 Save Section 3 – Employers and Landowners 1. Are you an employ…" at bounding box center [576, 232] width 411 height 465
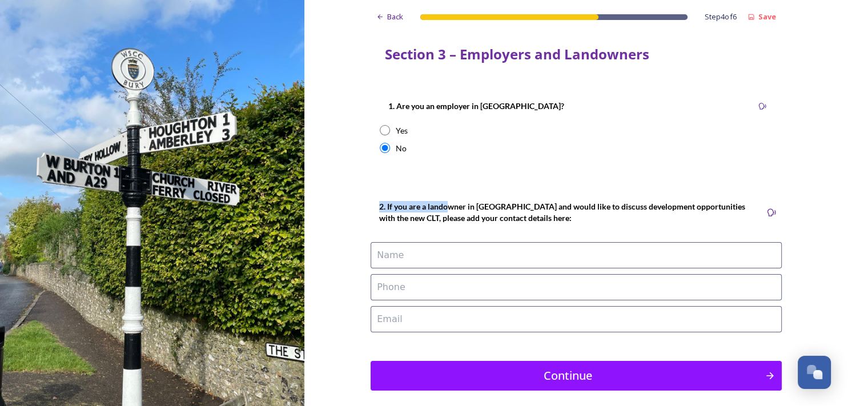
scroll to position [18, 0]
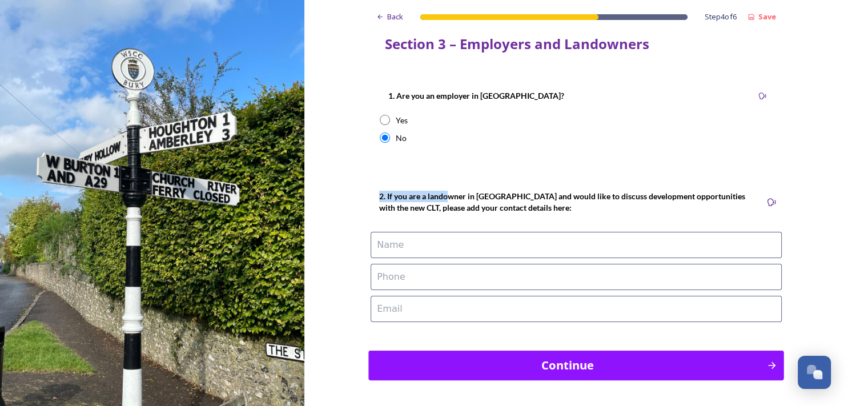
click at [611, 360] on div "Continue" at bounding box center [568, 365] width 386 height 17
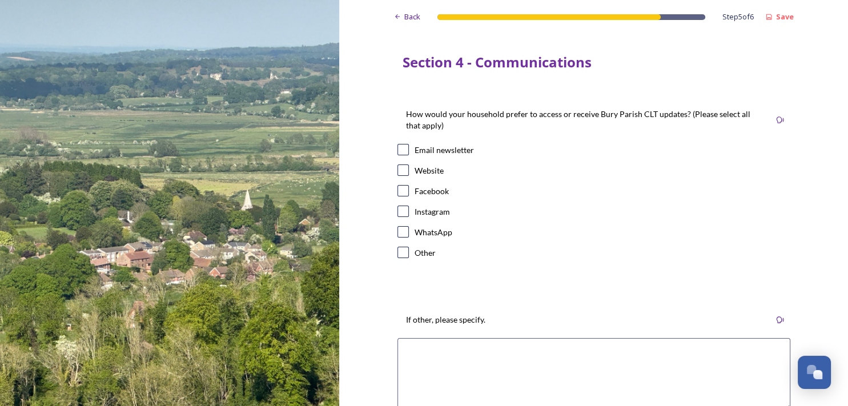
click at [398, 147] on input "checkbox" at bounding box center [403, 149] width 11 height 11
checkbox input "true"
click at [478, 371] on textarea at bounding box center [594, 374] width 393 height 73
paste textarea "N/A"
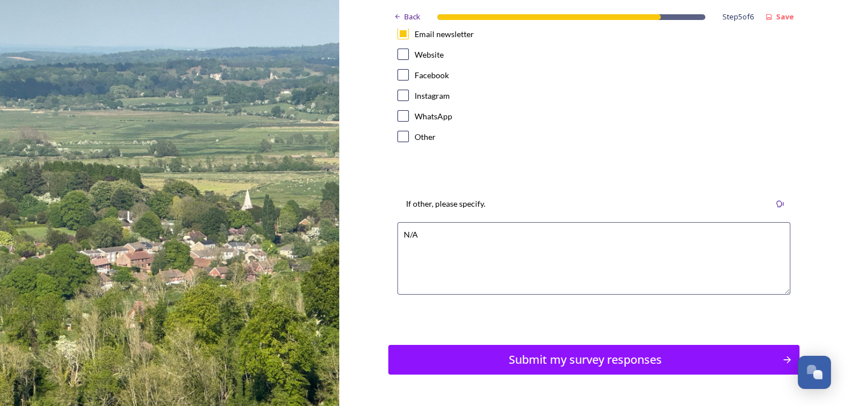
scroll to position [130, 0]
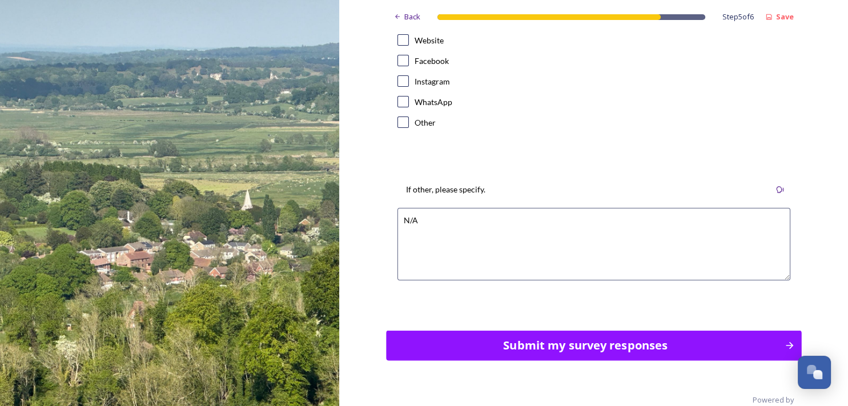
type textarea "N/A"
click at [555, 351] on div "Submit my survey responses" at bounding box center [585, 345] width 386 height 17
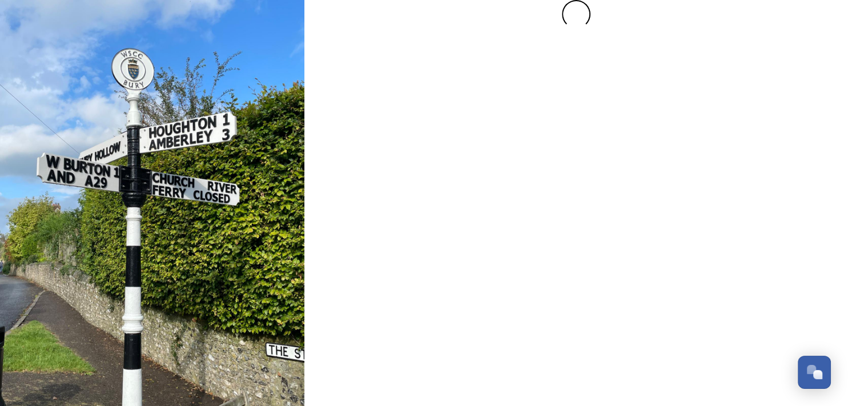
scroll to position [0, 0]
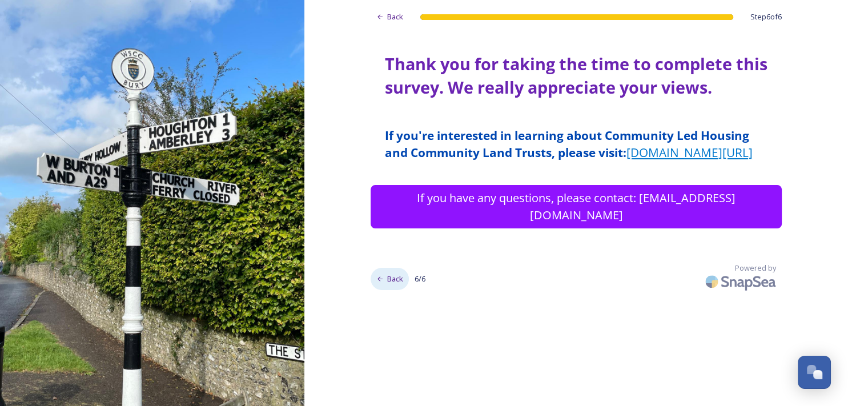
click at [396, 278] on span "Back" at bounding box center [395, 279] width 16 height 11
